Goal: Check status: Check status

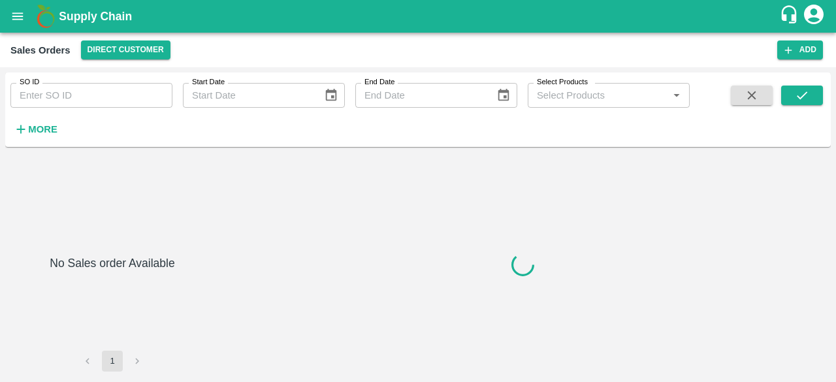
type input "604823"
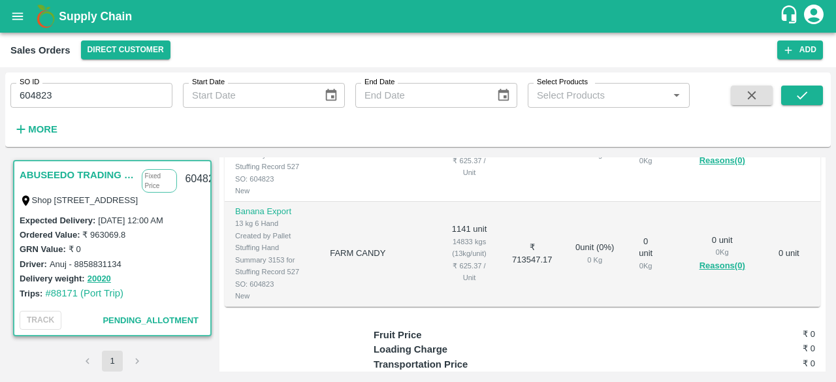
scroll to position [363, 0]
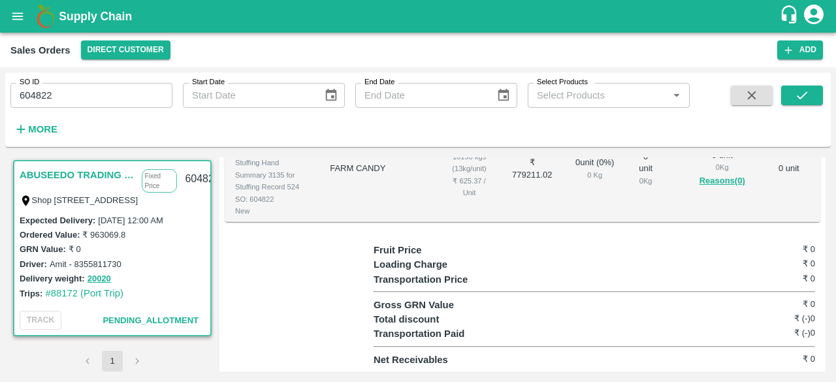
scroll to position [472, 0]
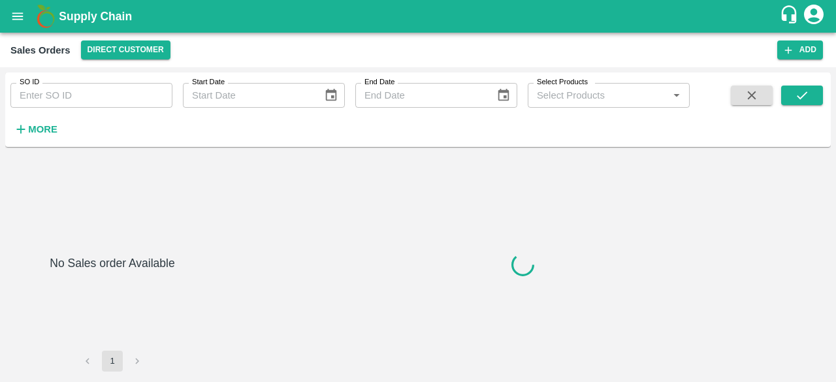
type input "604821"
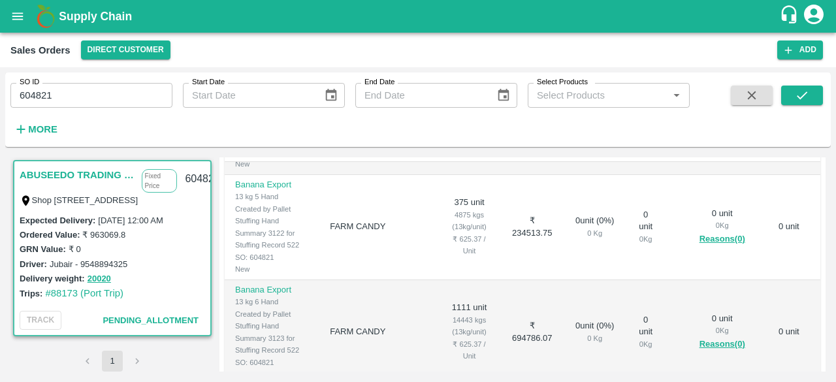
scroll to position [493, 0]
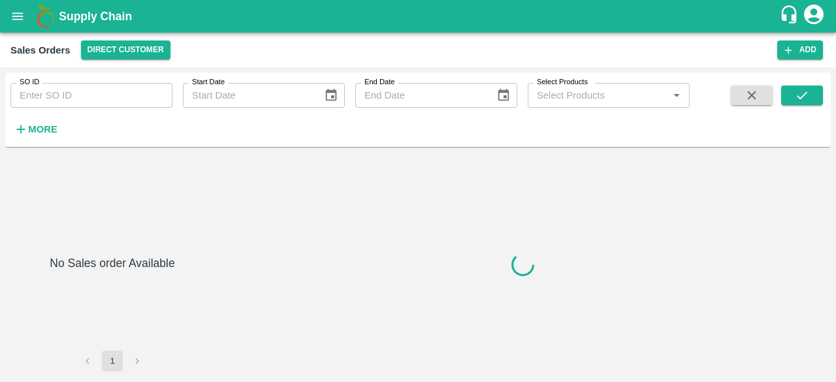
type input "604820"
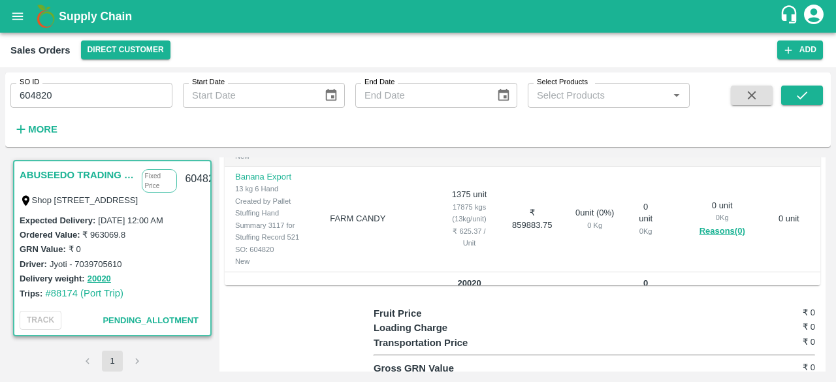
scroll to position [378, 0]
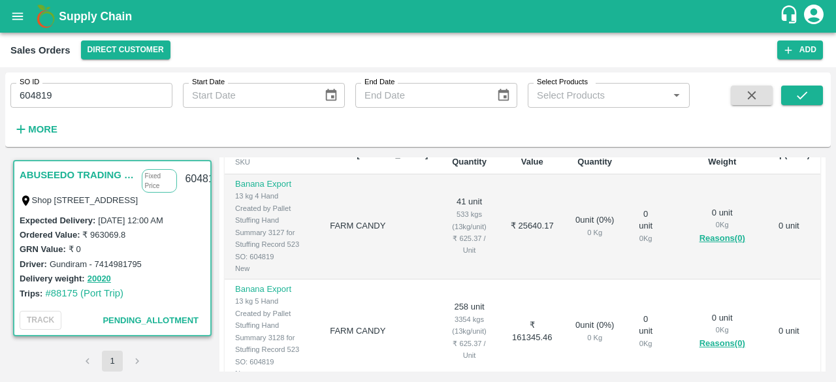
scroll to position [276, 0]
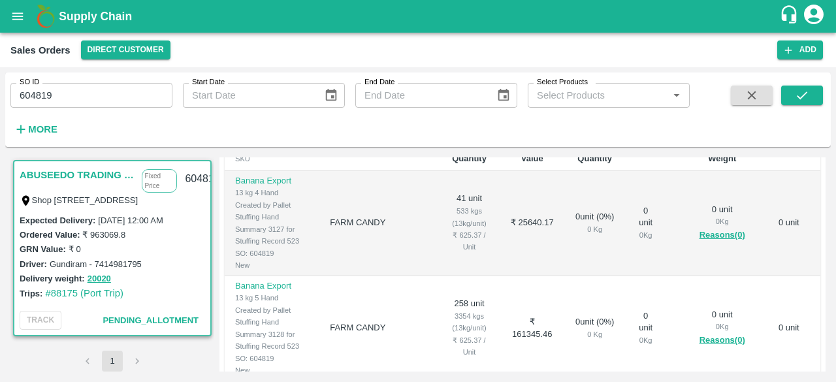
drag, startPoint x: 0, startPoint y: 0, endPoint x: 311, endPoint y: 202, distance: 370.8
click at [309, 165] on div "SKU" at bounding box center [272, 159] width 74 height 12
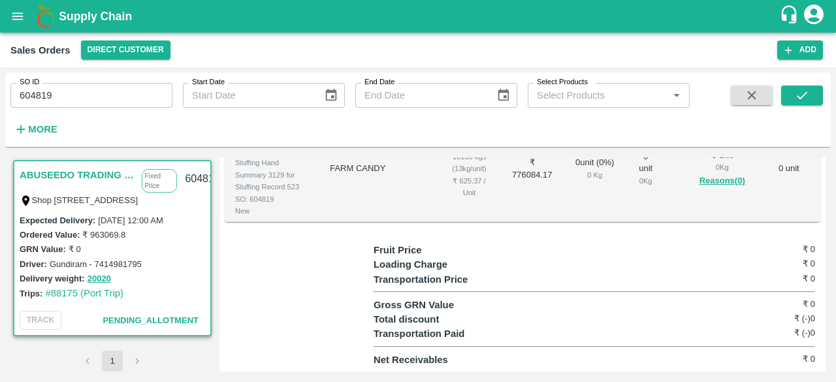
scroll to position [493, 0]
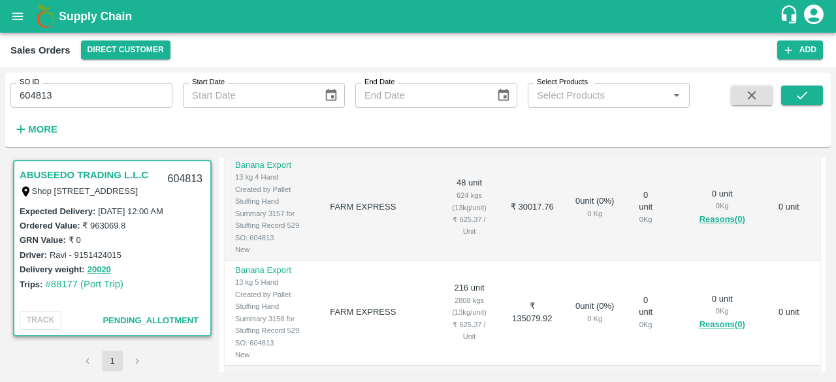
scroll to position [92, 0]
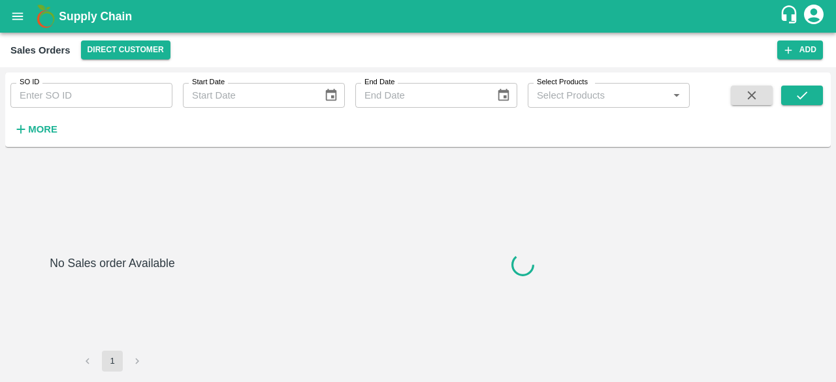
type input "604812"
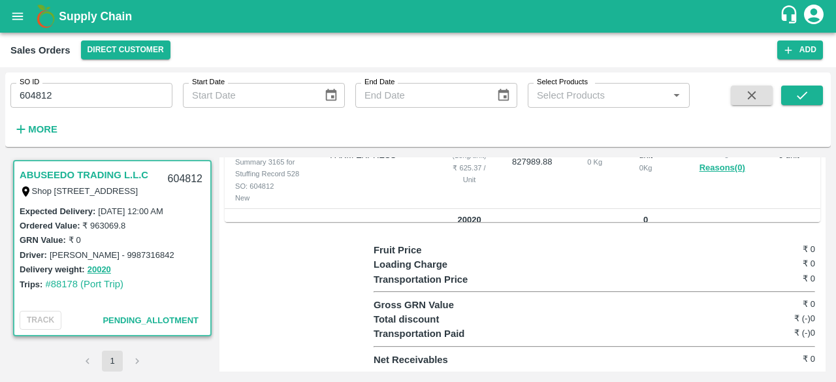
scroll to position [459, 0]
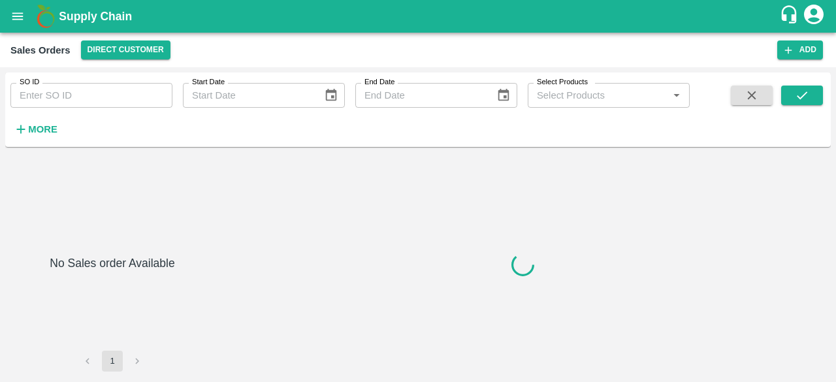
type input "604811"
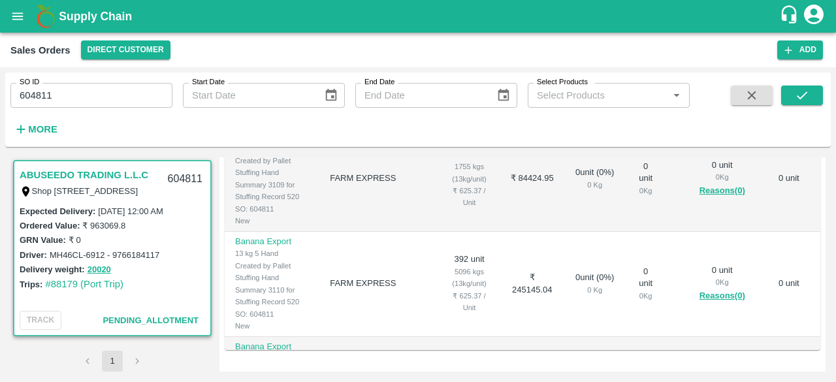
scroll to position [92, 0]
